Goal: Contribute content: Contribute content

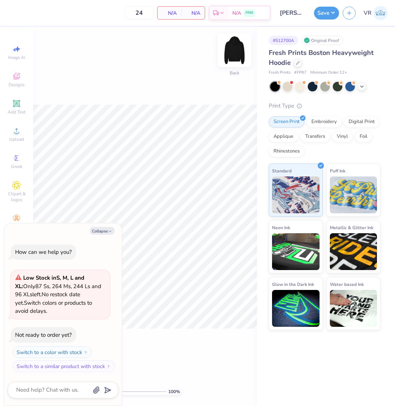
click at [238, 51] on img at bounding box center [234, 49] width 29 height 29
click at [9, 136] on span "Upload" at bounding box center [16, 139] width 15 height 6
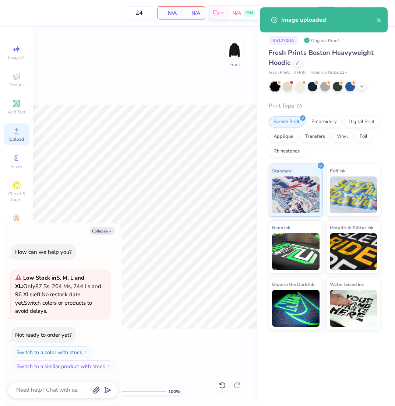
click at [18, 135] on icon at bounding box center [16, 130] width 9 height 9
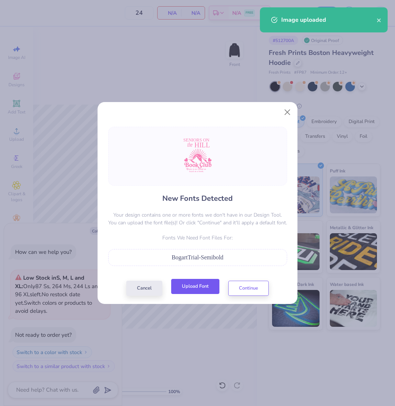
click at [194, 281] on button "Upload Font" at bounding box center [195, 286] width 48 height 15
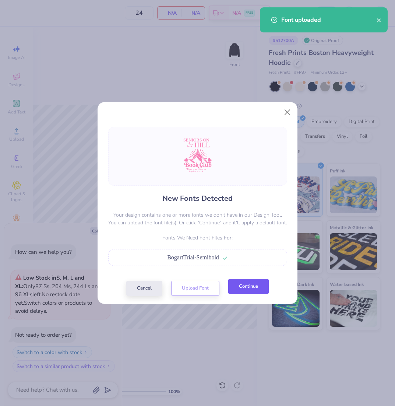
click at [248, 287] on button "Continue" at bounding box center [248, 286] width 40 height 15
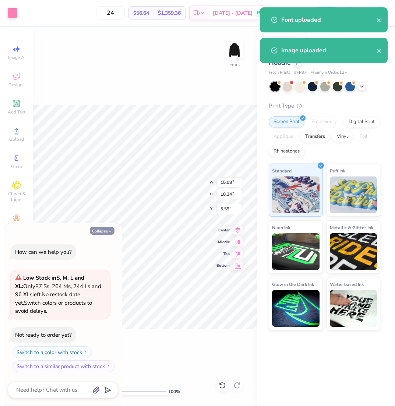
click at [102, 232] on button "Collapse" at bounding box center [102, 231] width 25 height 8
type textarea "x"
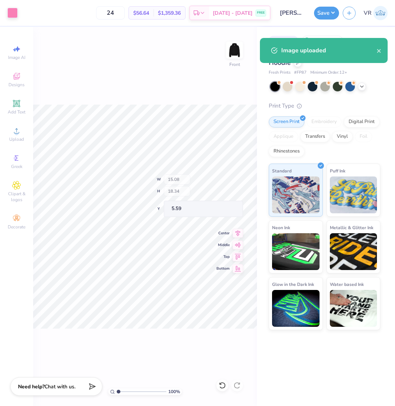
click at [230, 354] on div "100 % Front W 15.08 H 18.34 Y 5.59 Center Middle Top Bottom" at bounding box center [145, 216] width 224 height 379
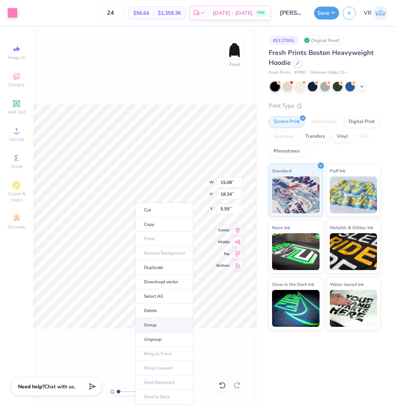
click at [152, 321] on li "Group" at bounding box center [164, 325] width 58 height 14
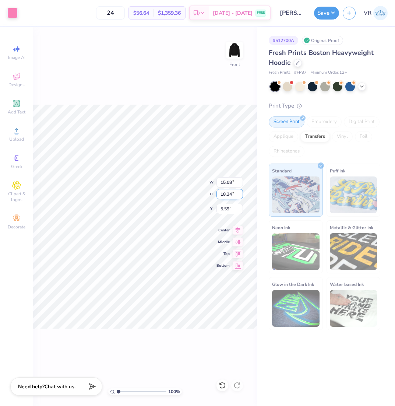
click at [233, 194] on input "18.34" at bounding box center [229, 194] width 27 height 10
type input "15"
type input "12.33"
type input "15.00"
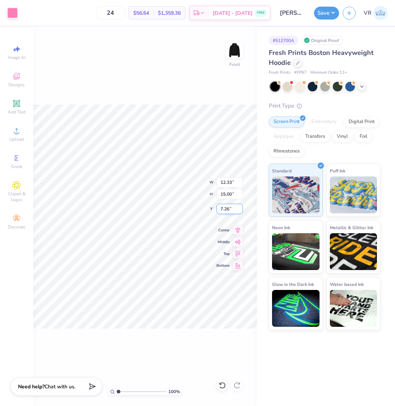
click at [233, 207] on input "7.26" at bounding box center [229, 209] width 27 height 10
type input "5.00"
click at [322, 15] on button "Save" at bounding box center [326, 12] width 25 height 13
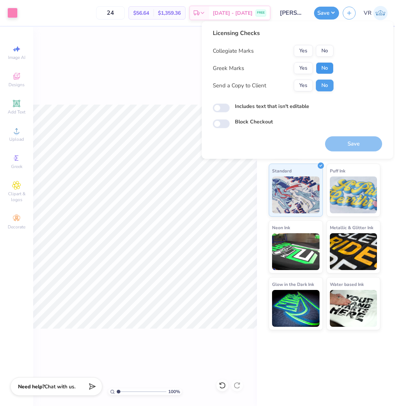
drag, startPoint x: 319, startPoint y: 65, endPoint x: 321, endPoint y: 57, distance: 8.5
click at [320, 65] on button "No" at bounding box center [325, 68] width 18 height 12
click at [323, 47] on button "No" at bounding box center [325, 51] width 18 height 12
click at [350, 143] on button "Save" at bounding box center [353, 143] width 57 height 15
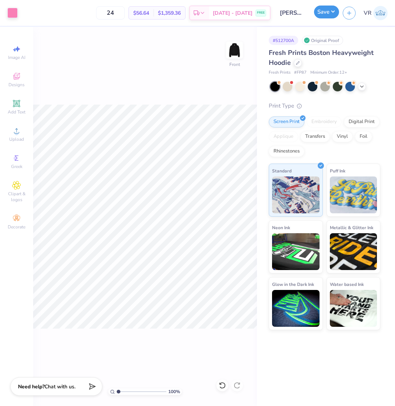
click at [318, 17] on button "Save" at bounding box center [326, 12] width 25 height 13
